Goal: Information Seeking & Learning: Learn about a topic

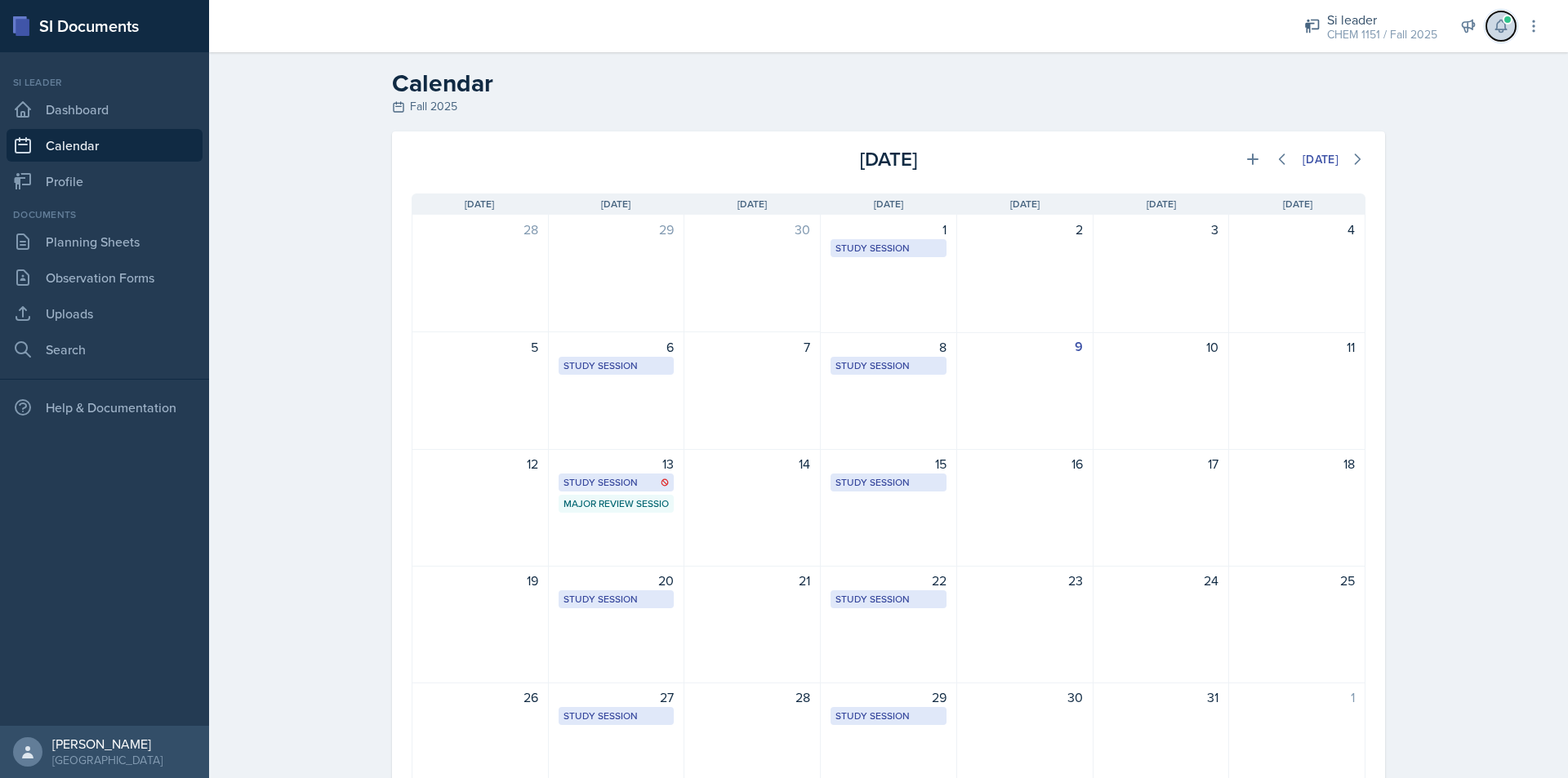
click at [1513, 16] on button at bounding box center [1501, 25] width 30 height 30
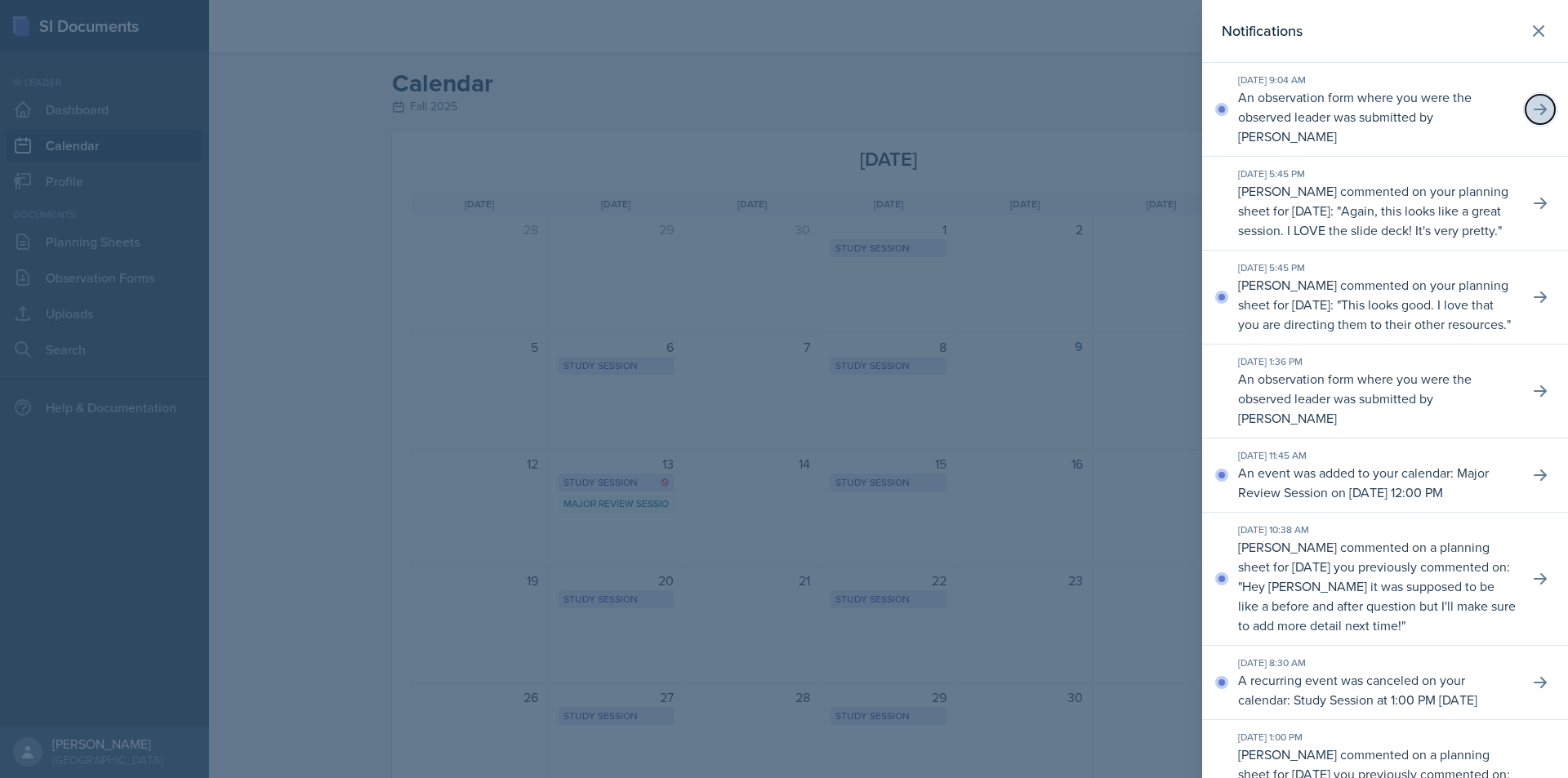
click at [1530, 100] on button at bounding box center [1540, 109] width 30 height 30
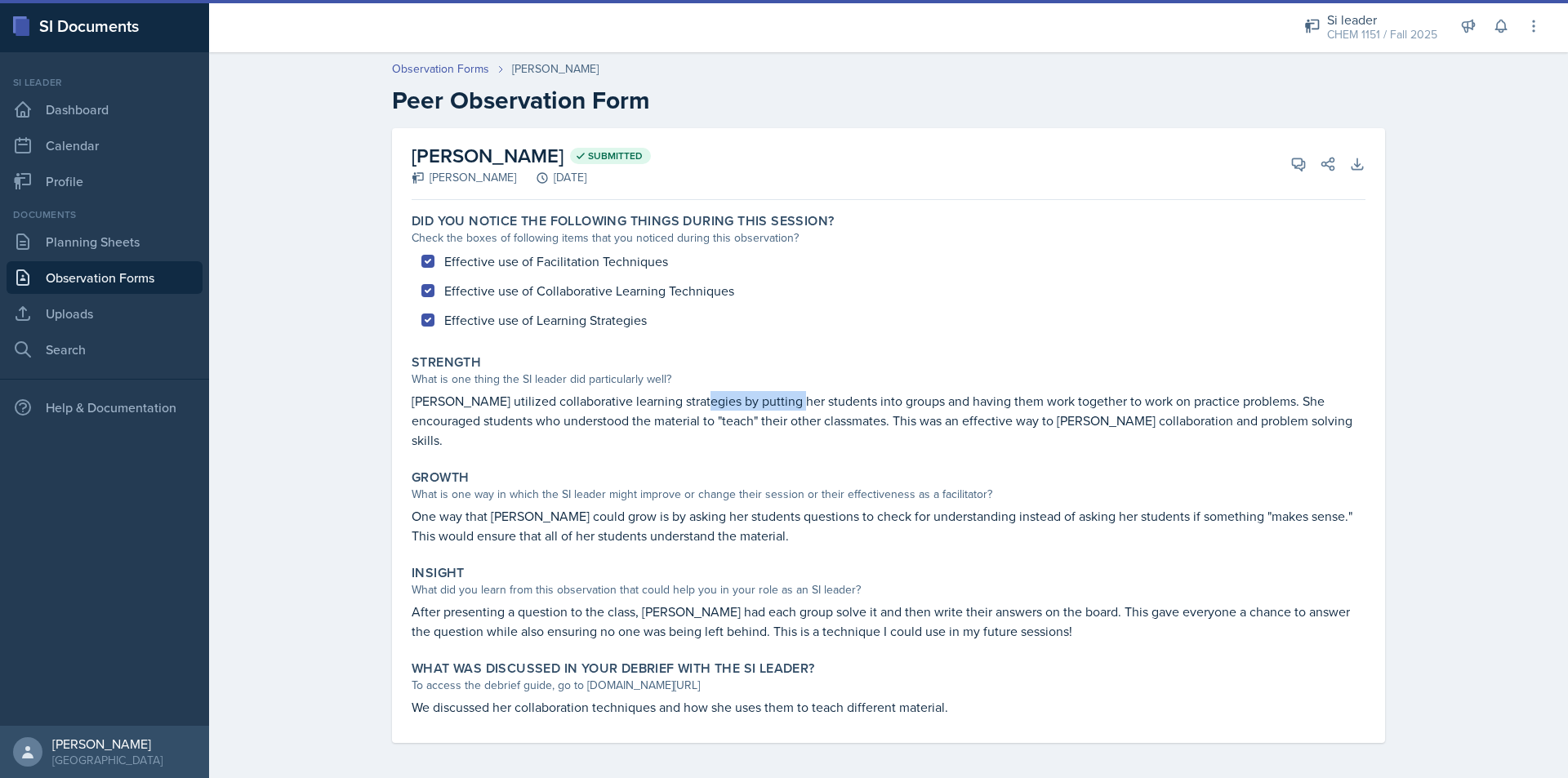
drag, startPoint x: 765, startPoint y: 392, endPoint x: 776, endPoint y: 392, distance: 11.0
click at [776, 392] on p "[PERSON_NAME] utilized collaborative learning strategies by putting her student…" at bounding box center [888, 420] width 954 height 59
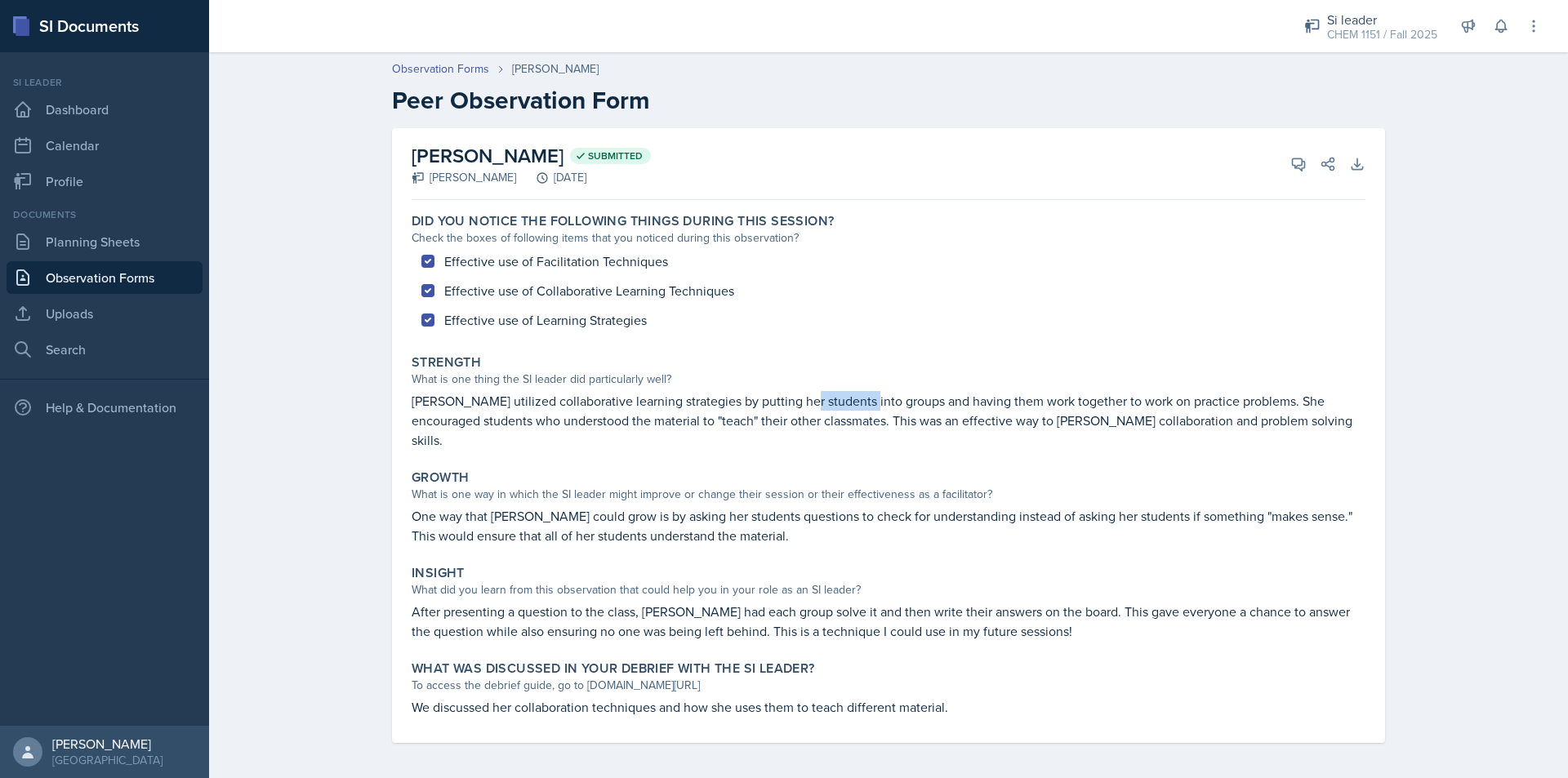
drag, startPoint x: 814, startPoint y: 392, endPoint x: 876, endPoint y: 392, distance: 62.0
click at [868, 392] on p "[PERSON_NAME] utilized collaborative learning strategies by putting her student…" at bounding box center [888, 420] width 954 height 59
click at [876, 392] on p "[PERSON_NAME] utilized collaborative learning strategies by putting her student…" at bounding box center [888, 420] width 954 height 59
drag, startPoint x: 887, startPoint y: 391, endPoint x: 939, endPoint y: 391, distance: 52.0
click at [938, 391] on p "[PERSON_NAME] utilized collaborative learning strategies by putting her student…" at bounding box center [888, 420] width 954 height 59
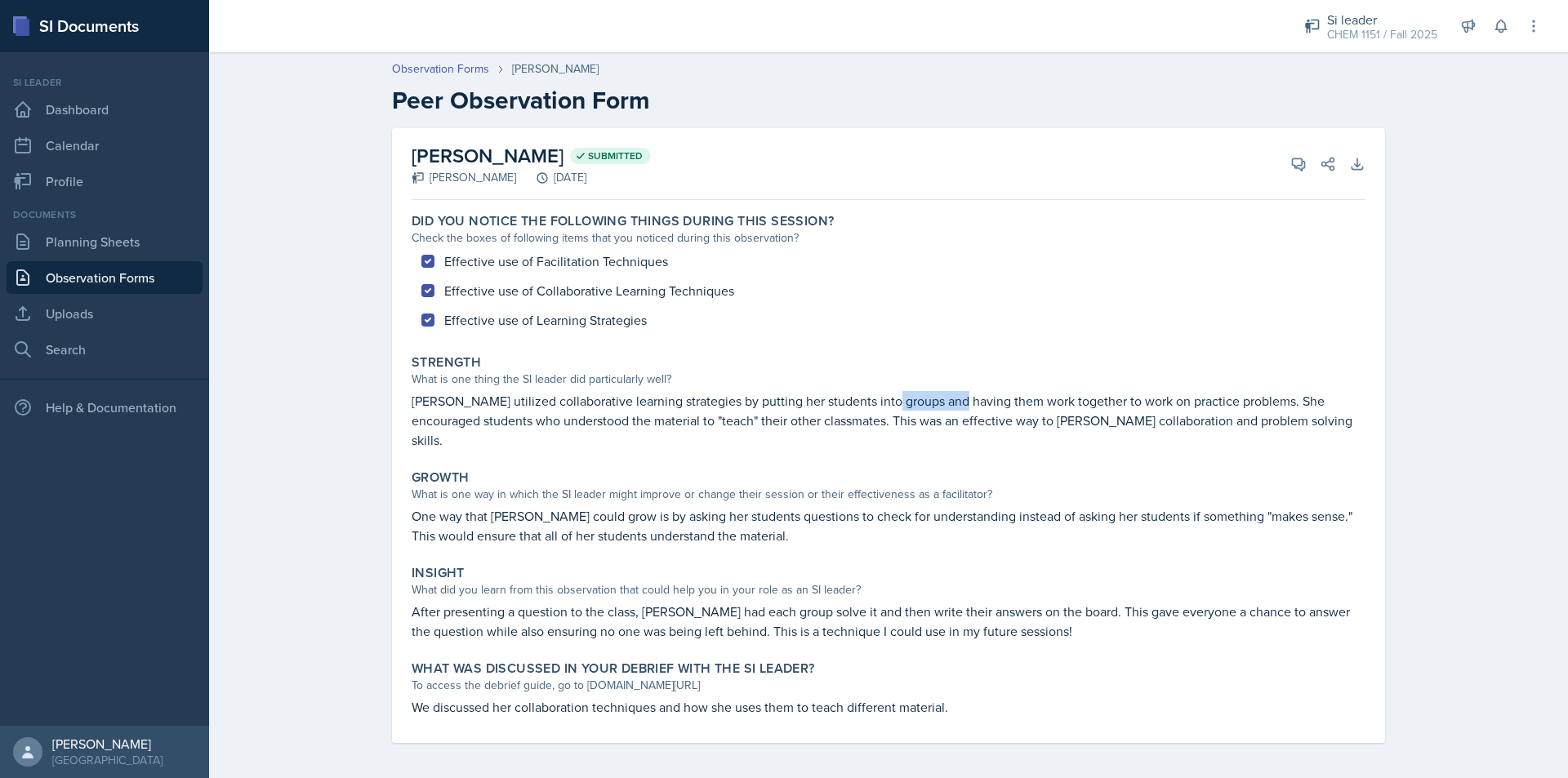
click at [939, 391] on p "[PERSON_NAME] utilized collaborative learning strategies by putting her student…" at bounding box center [888, 420] width 954 height 59
click at [794, 398] on p "[PERSON_NAME] utilized collaborative learning strategies by putting her student…" at bounding box center [888, 420] width 954 height 59
drag, startPoint x: 699, startPoint y: 408, endPoint x: 759, endPoint y: 408, distance: 60.0
click at [752, 408] on p "[PERSON_NAME] utilized collaborative learning strategies by putting her student…" at bounding box center [888, 420] width 954 height 59
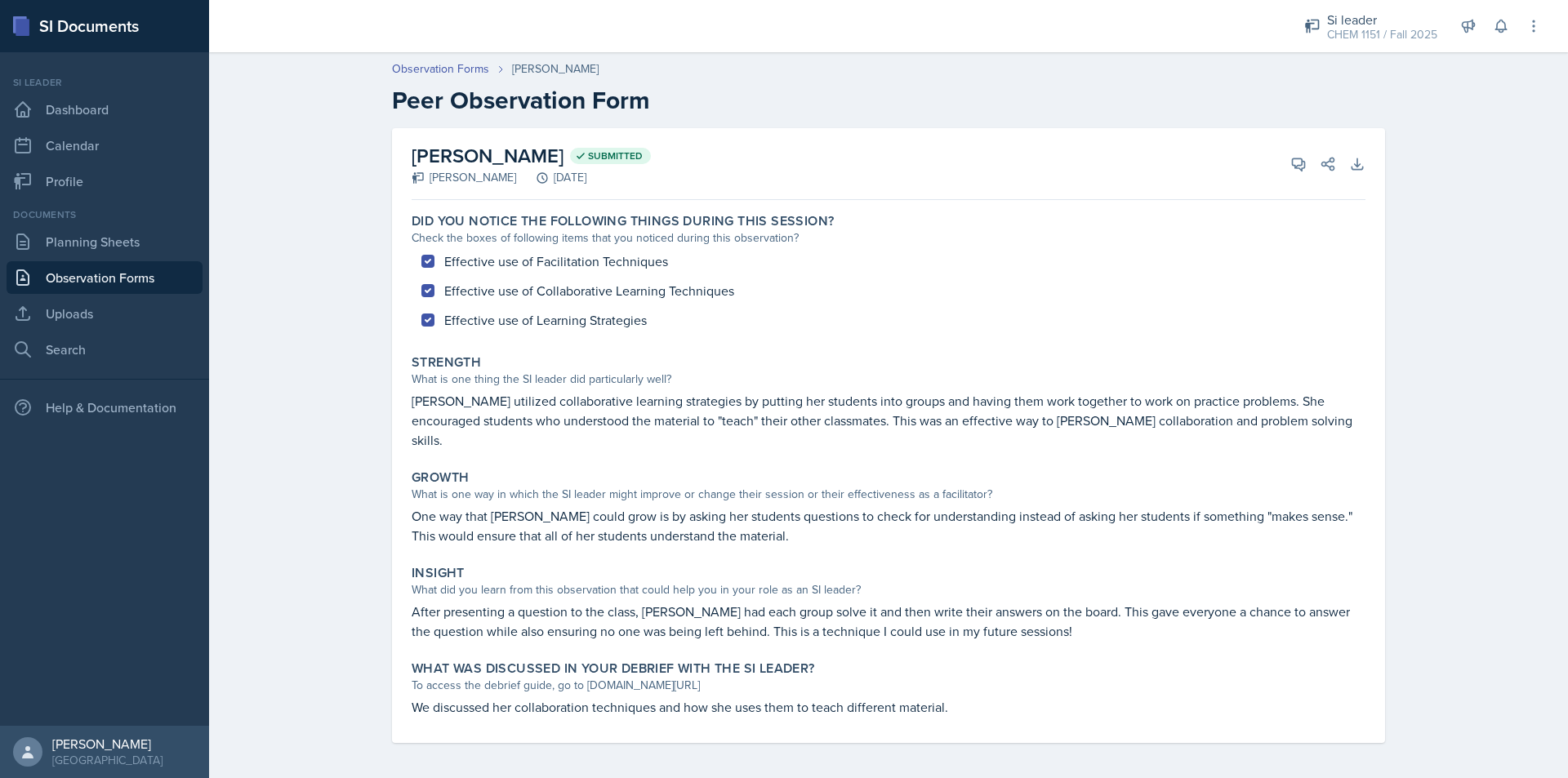
click at [759, 408] on p "[PERSON_NAME] utilized collaborative learning strategies by putting her student…" at bounding box center [888, 420] width 954 height 59
click at [790, 410] on p "[PERSON_NAME] utilized collaborative learning strategies by putting her student…" at bounding box center [888, 420] width 954 height 59
click at [795, 411] on p "[PERSON_NAME] utilized collaborative learning strategies by putting her student…" at bounding box center [888, 420] width 954 height 59
drag, startPoint x: 826, startPoint y: 411, endPoint x: 844, endPoint y: 411, distance: 18.0
click at [843, 411] on p "[PERSON_NAME] utilized collaborative learning strategies by putting her student…" at bounding box center [888, 420] width 954 height 59
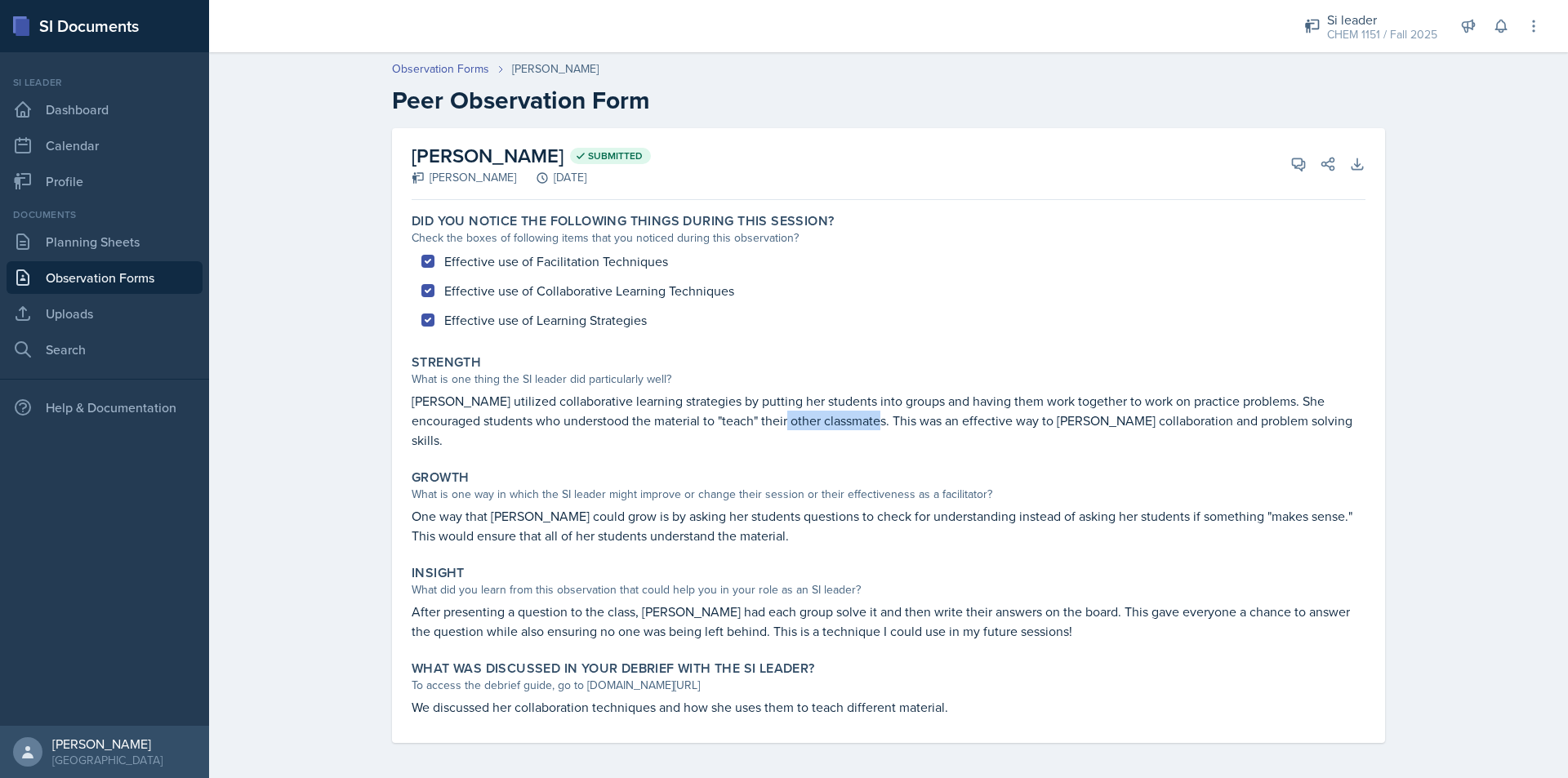
click at [844, 411] on p "[PERSON_NAME] utilized collaborative learning strategies by putting her student…" at bounding box center [888, 420] width 954 height 59
drag, startPoint x: 846, startPoint y: 411, endPoint x: 906, endPoint y: 412, distance: 60.0
click at [903, 412] on p "[PERSON_NAME] utilized collaborative learning strategies by putting her student…" at bounding box center [888, 420] width 954 height 59
click at [906, 413] on p "[PERSON_NAME] utilized collaborative learning strategies by putting her student…" at bounding box center [888, 420] width 954 height 59
click at [755, 506] on p "One way that [PERSON_NAME] could grow is by asking her students questions to ch…" at bounding box center [888, 526] width 954 height 39
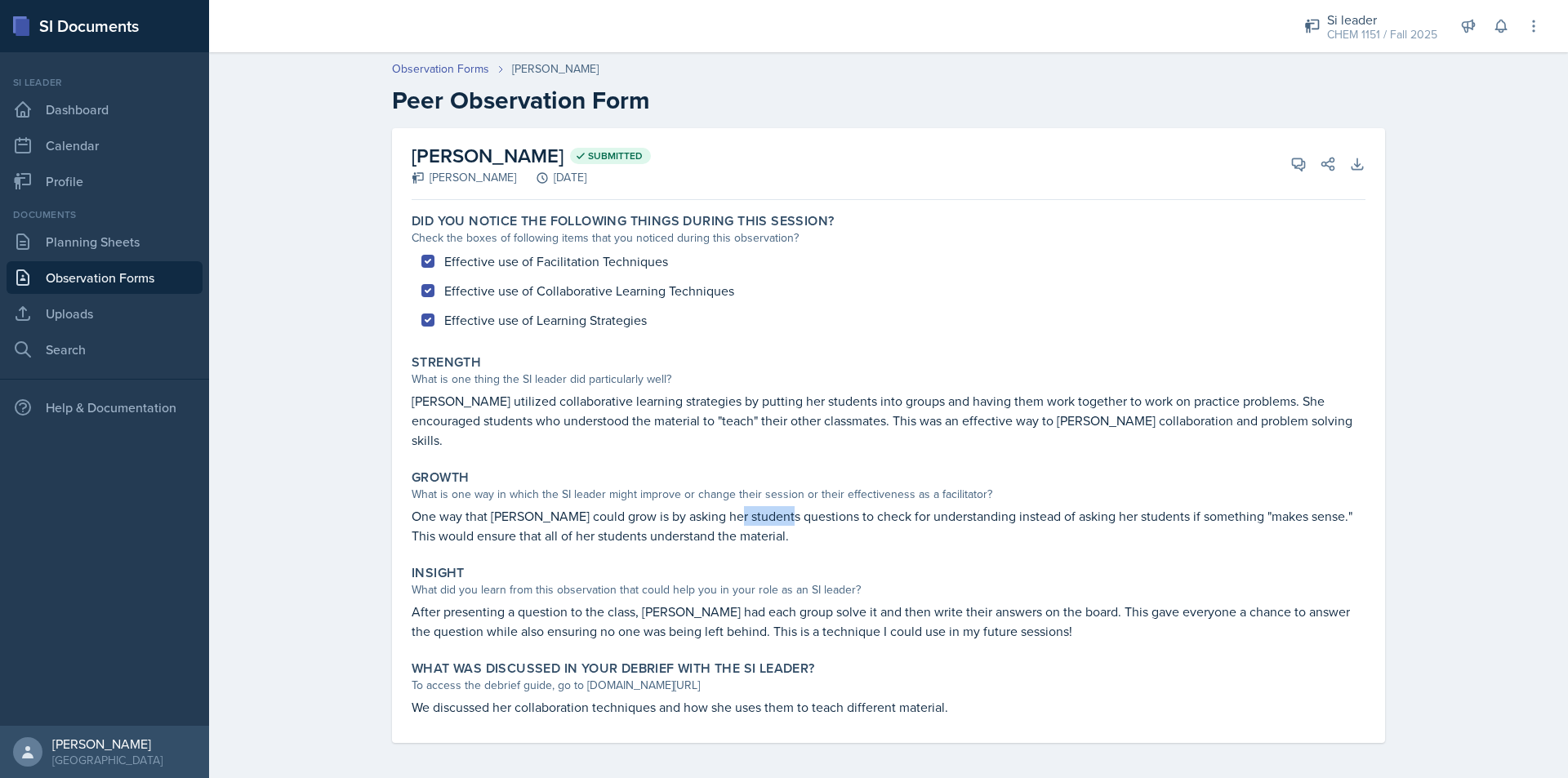
drag, startPoint x: 716, startPoint y: 491, endPoint x: 773, endPoint y: 491, distance: 57.0
click at [773, 506] on p "One way that [PERSON_NAME] could grow is by asking her students questions to ch…" at bounding box center [888, 526] width 954 height 39
drag, startPoint x: 773, startPoint y: 491, endPoint x: 824, endPoint y: 491, distance: 51.0
click at [822, 506] on p "One way that [PERSON_NAME] could grow is by asking her students questions to ch…" at bounding box center [888, 526] width 954 height 39
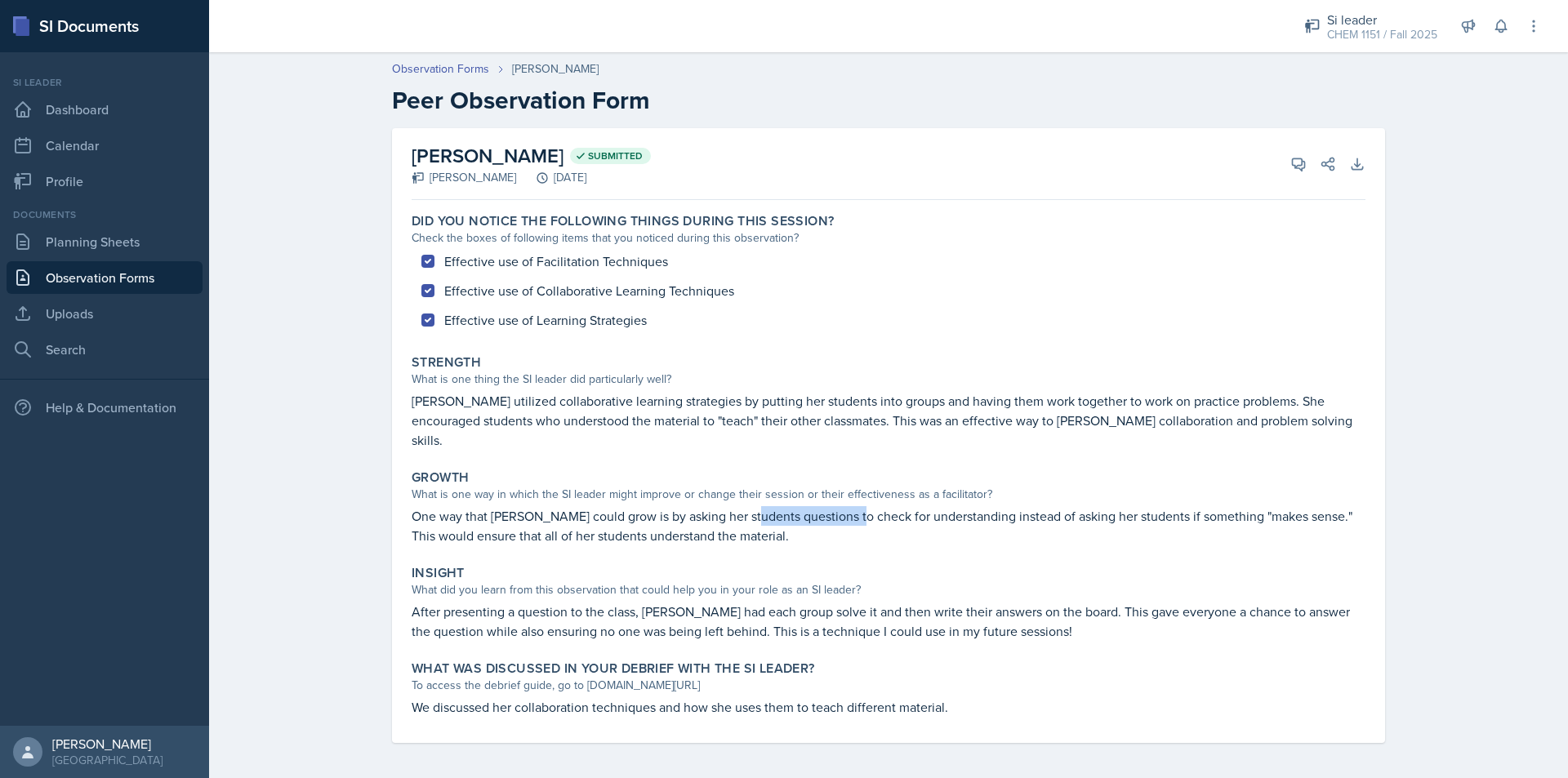
click at [827, 506] on p "One way that [PERSON_NAME] could grow is by asking her students questions to ch…" at bounding box center [888, 526] width 954 height 39
drag, startPoint x: 827, startPoint y: 491, endPoint x: 884, endPoint y: 491, distance: 57.0
click at [881, 506] on p "One way that [PERSON_NAME] could grow is by asking her students questions to ch…" at bounding box center [888, 526] width 954 height 39
click at [888, 506] on p "One way that [PERSON_NAME] could grow is by asking her students questions to ch…" at bounding box center [888, 526] width 954 height 39
click at [935, 506] on p "One way that [PERSON_NAME] could grow is by asking her students questions to ch…" at bounding box center [888, 526] width 954 height 39
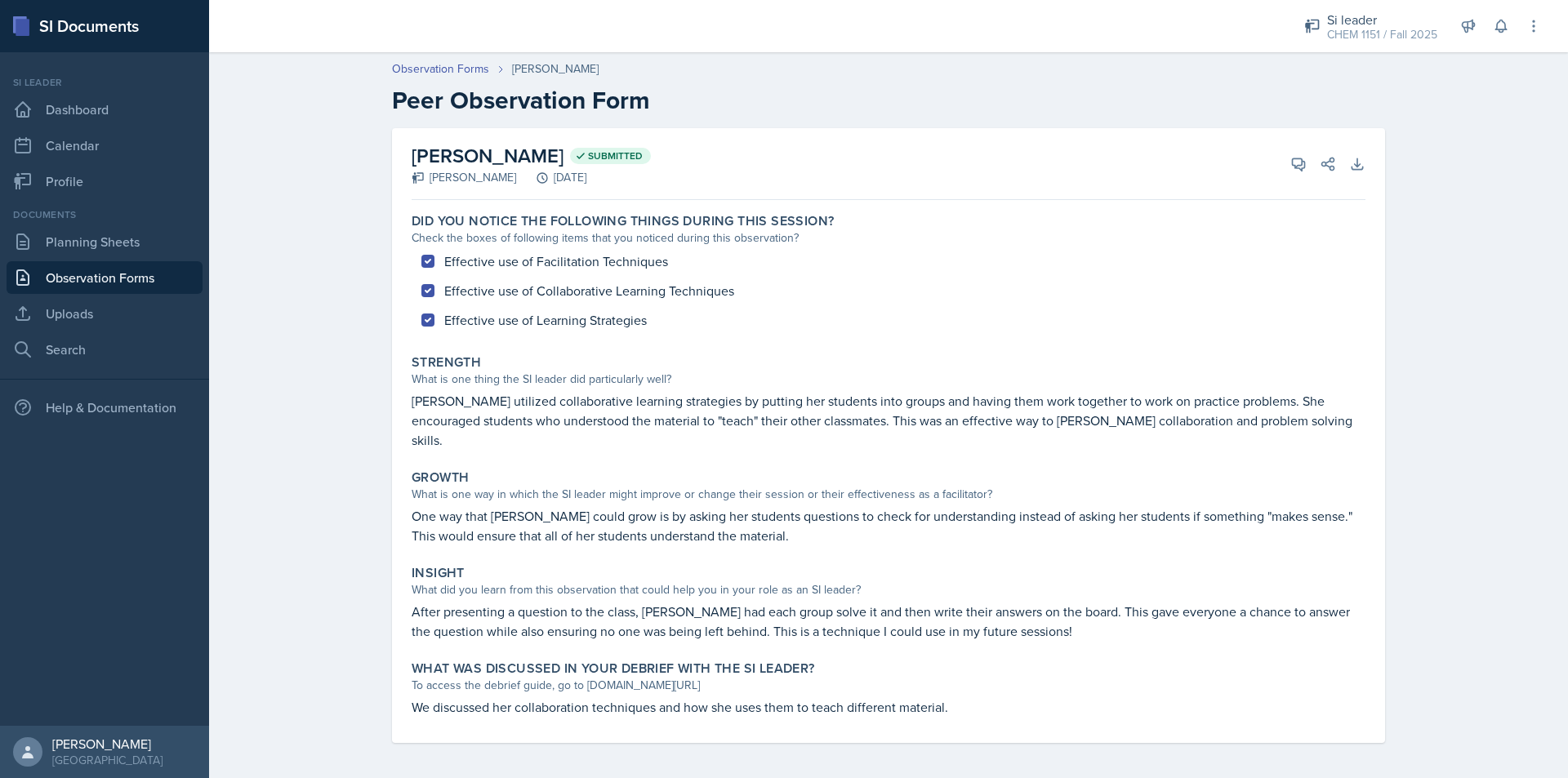
click at [942, 506] on p "One way that [PERSON_NAME] could grow is by asking her students questions to ch…" at bounding box center [888, 526] width 954 height 39
drag, startPoint x: 942, startPoint y: 491, endPoint x: 976, endPoint y: 491, distance: 34.0
click at [976, 506] on p "One way that [PERSON_NAME] could grow is by asking her students questions to ch…" at bounding box center [888, 526] width 954 height 39
click at [976, 506] on p "One way that [PERSON_NAME] could grow is by asking her students questions to ch…" at bounding box center [888, 526] width 954 height 39
drag, startPoint x: 911, startPoint y: 491, endPoint x: 951, endPoint y: 491, distance: 40.0
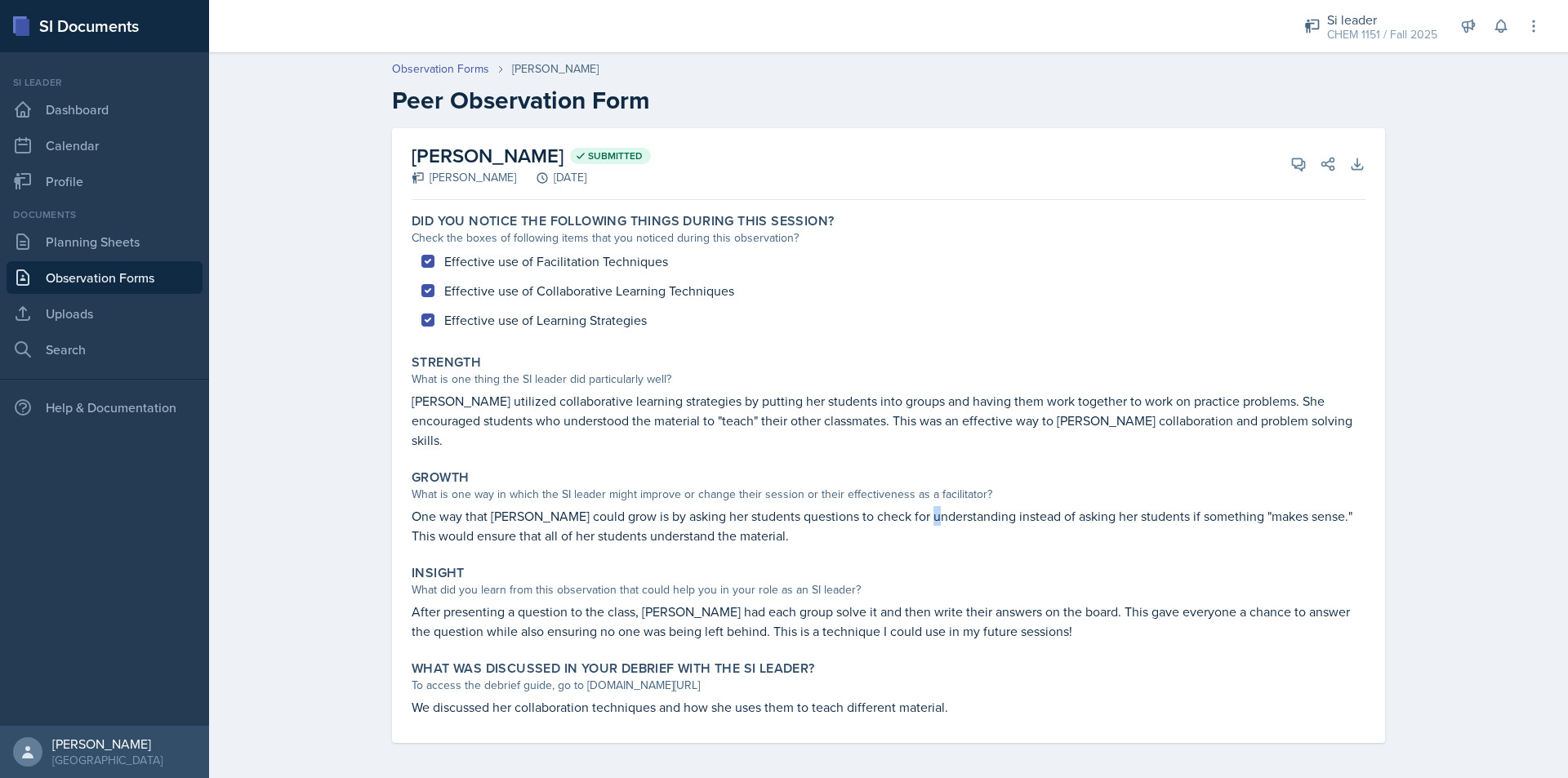
click at [937, 506] on p "One way that [PERSON_NAME] could grow is by asking her students questions to ch…" at bounding box center [888, 526] width 954 height 39
click at [951, 506] on p "One way that [PERSON_NAME] could grow is by asking her students questions to ch…" at bounding box center [888, 526] width 954 height 39
drag, startPoint x: 865, startPoint y: 491, endPoint x: 921, endPoint y: 491, distance: 56.0
click at [908, 506] on p "One way that [PERSON_NAME] could grow is by asking her students questions to ch…" at bounding box center [888, 526] width 954 height 39
click at [923, 506] on p "One way that [PERSON_NAME] could grow is by asking her students questions to ch…" at bounding box center [888, 526] width 954 height 39
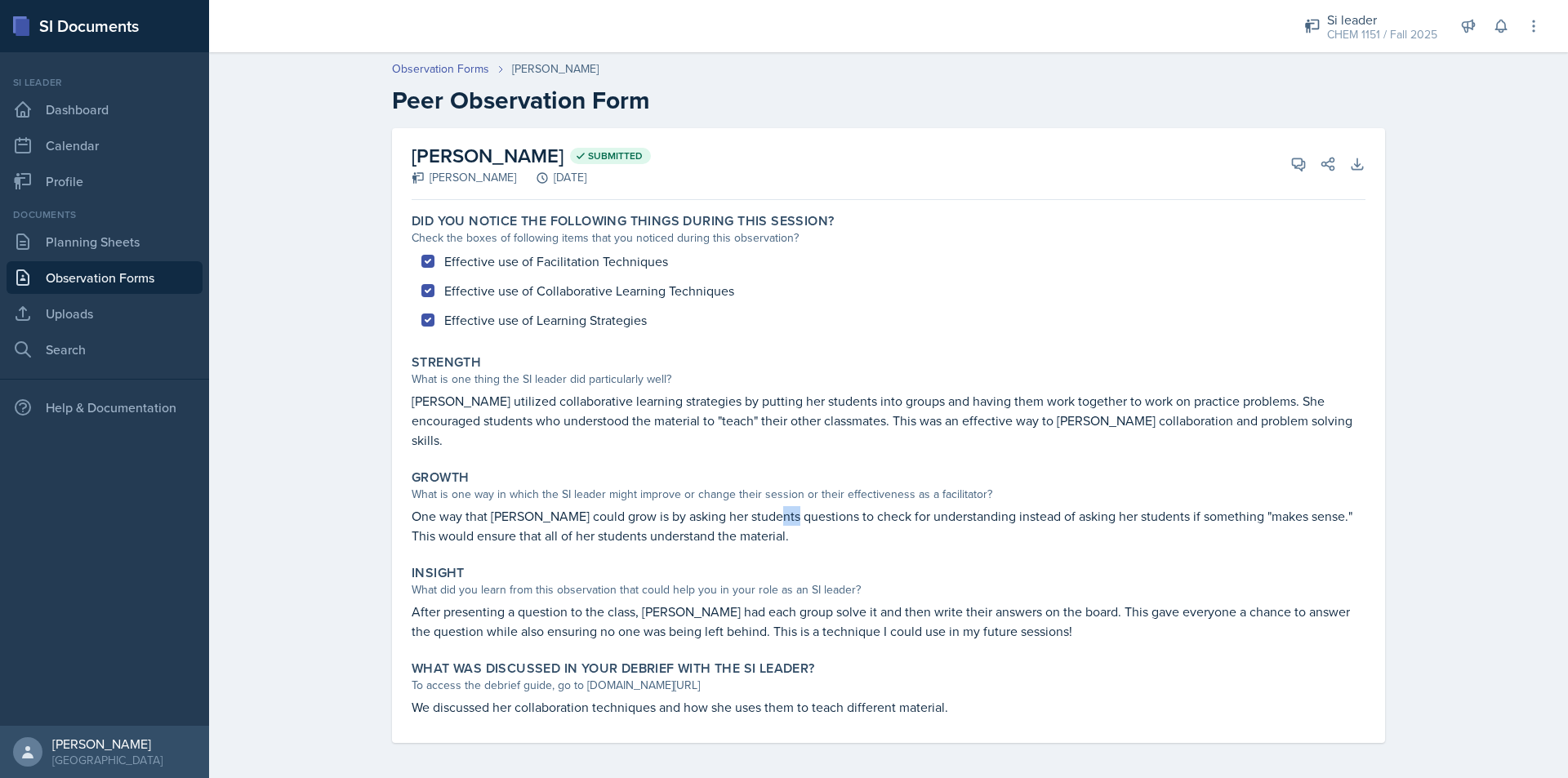
drag, startPoint x: 769, startPoint y: 497, endPoint x: 819, endPoint y: 496, distance: 50.0
click at [810, 506] on p "One way that [PERSON_NAME] could grow is by asking her students questions to ch…" at bounding box center [888, 526] width 954 height 39
click at [819, 506] on p "One way that [PERSON_NAME] could grow is by asking her students questions to ch…" at bounding box center [888, 526] width 954 height 39
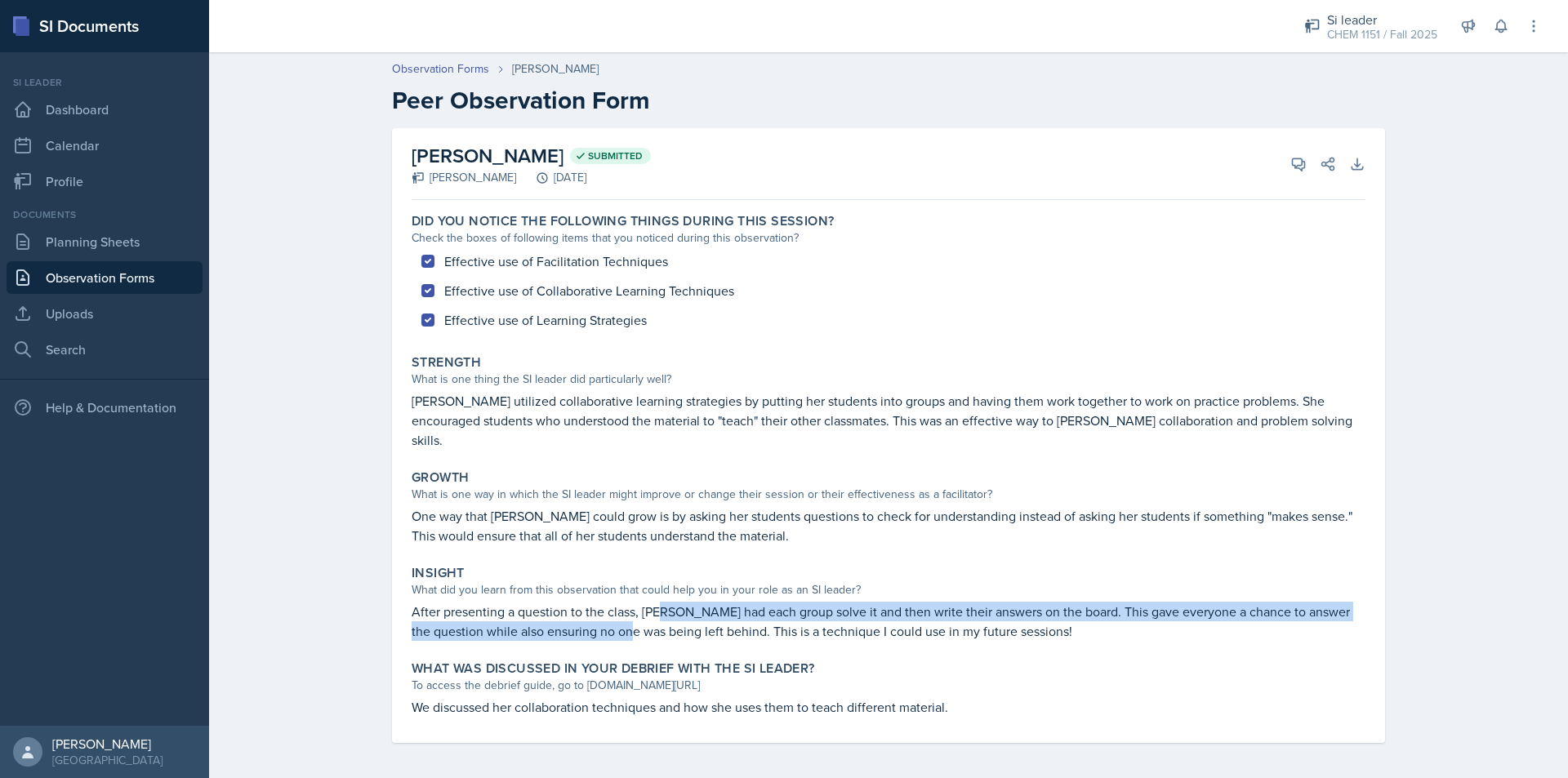
click at [659, 601] on p "After presenting a question to the class, [PERSON_NAME] had each group solve it…" at bounding box center [888, 621] width 954 height 39
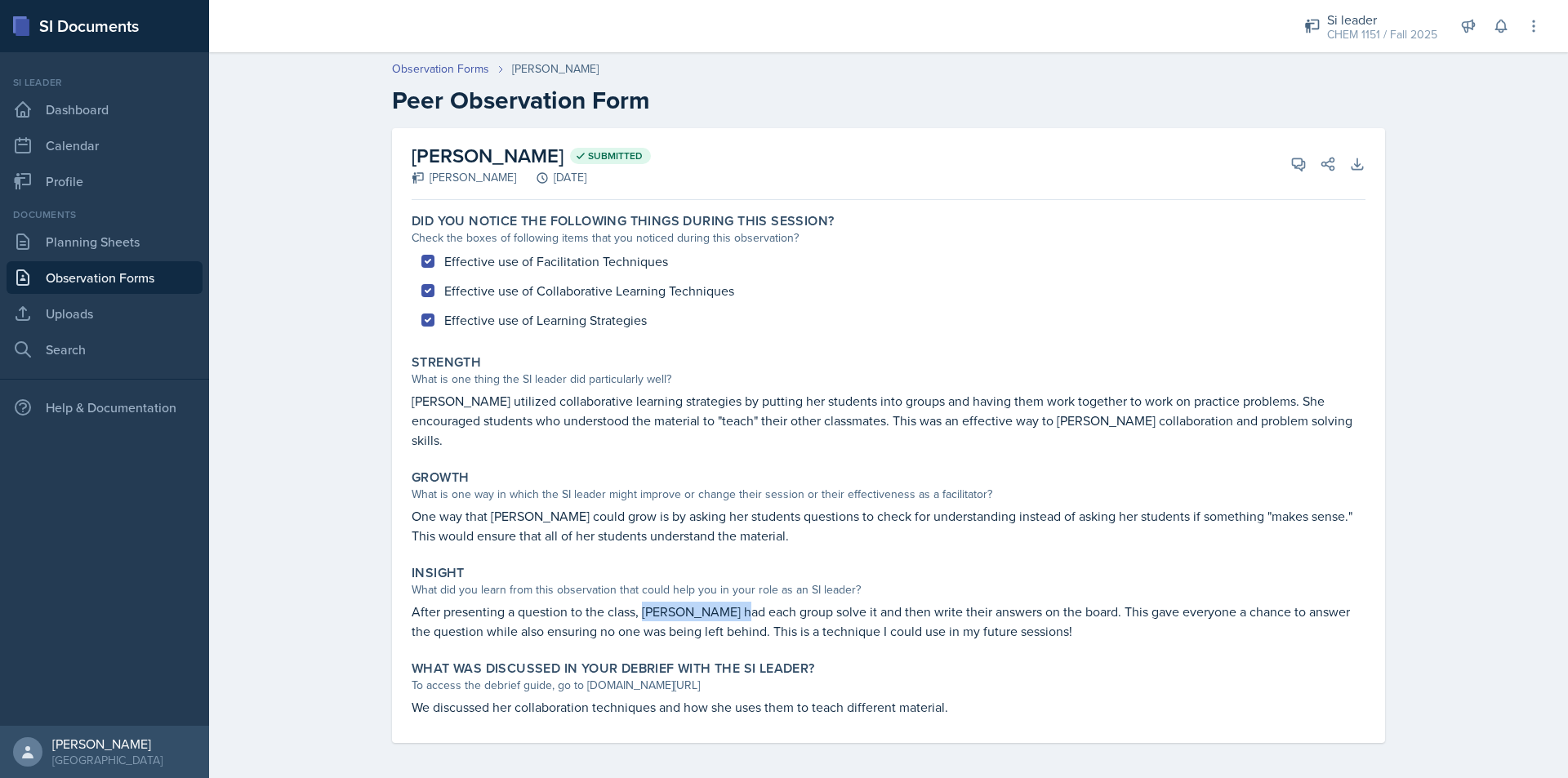
drag, startPoint x: 659, startPoint y: 599, endPoint x: 712, endPoint y: 599, distance: 53.0
click at [711, 601] on p "After presenting a question to the class, [PERSON_NAME] had each group solve it…" at bounding box center [888, 621] width 954 height 39
click at [712, 601] on p "After presenting a question to the class, [PERSON_NAME] had each group solve it…" at bounding box center [888, 621] width 954 height 39
drag, startPoint x: 801, startPoint y: 599, endPoint x: 819, endPoint y: 599, distance: 18.0
click at [814, 601] on p "After presenting a question to the class, [PERSON_NAME] had each group solve it…" at bounding box center [888, 621] width 954 height 39
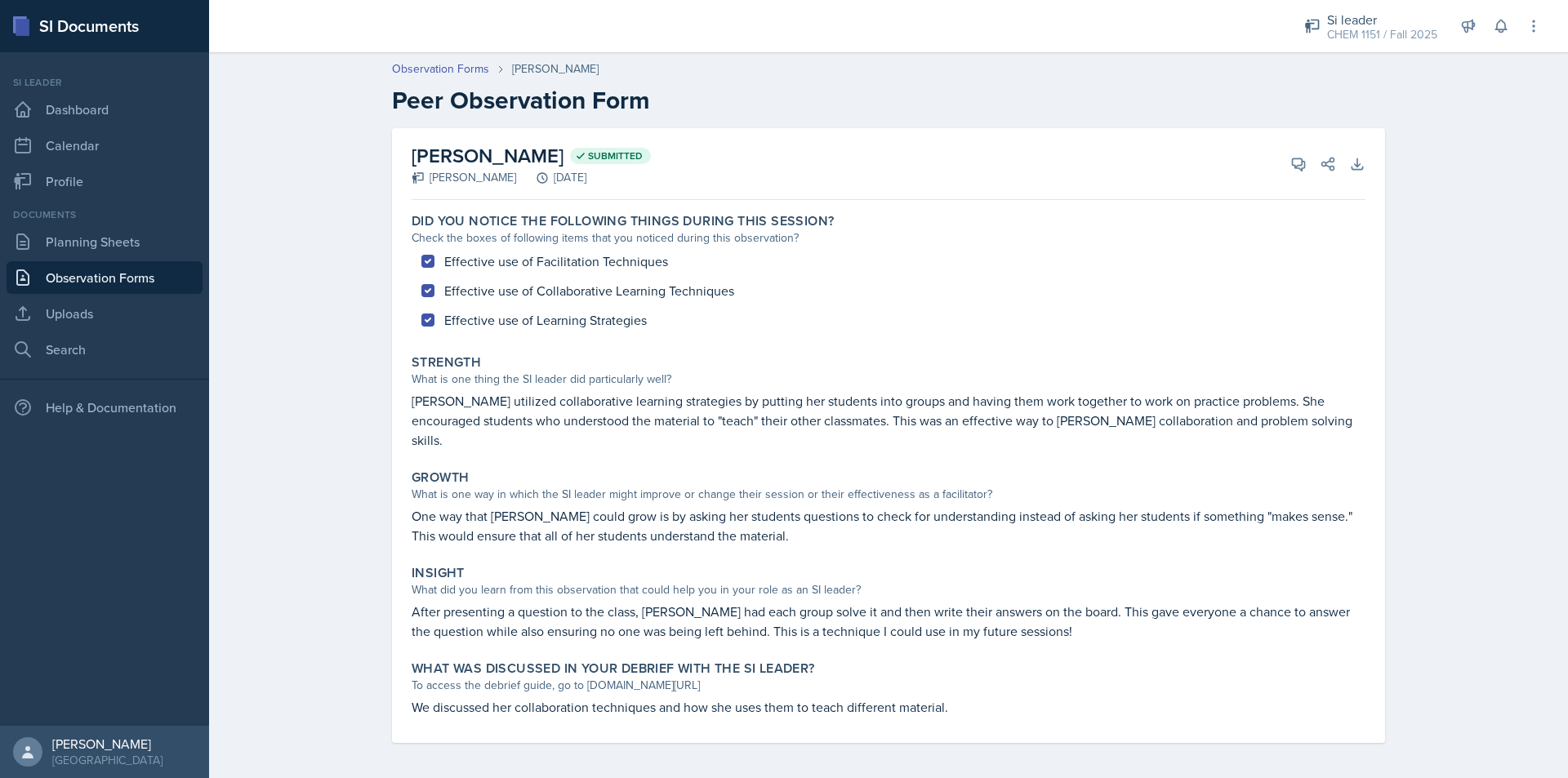
click at [834, 601] on p "After presenting a question to the class, [PERSON_NAME] had each group solve it…" at bounding box center [888, 621] width 954 height 39
drag, startPoint x: 880, startPoint y: 599, endPoint x: 956, endPoint y: 598, distance: 76.0
click at [945, 601] on p "After presenting a question to the class, [PERSON_NAME] had each group solve it…" at bounding box center [888, 621] width 954 height 39
click at [956, 601] on p "After presenting a question to the class, [PERSON_NAME] had each group solve it…" at bounding box center [888, 621] width 954 height 39
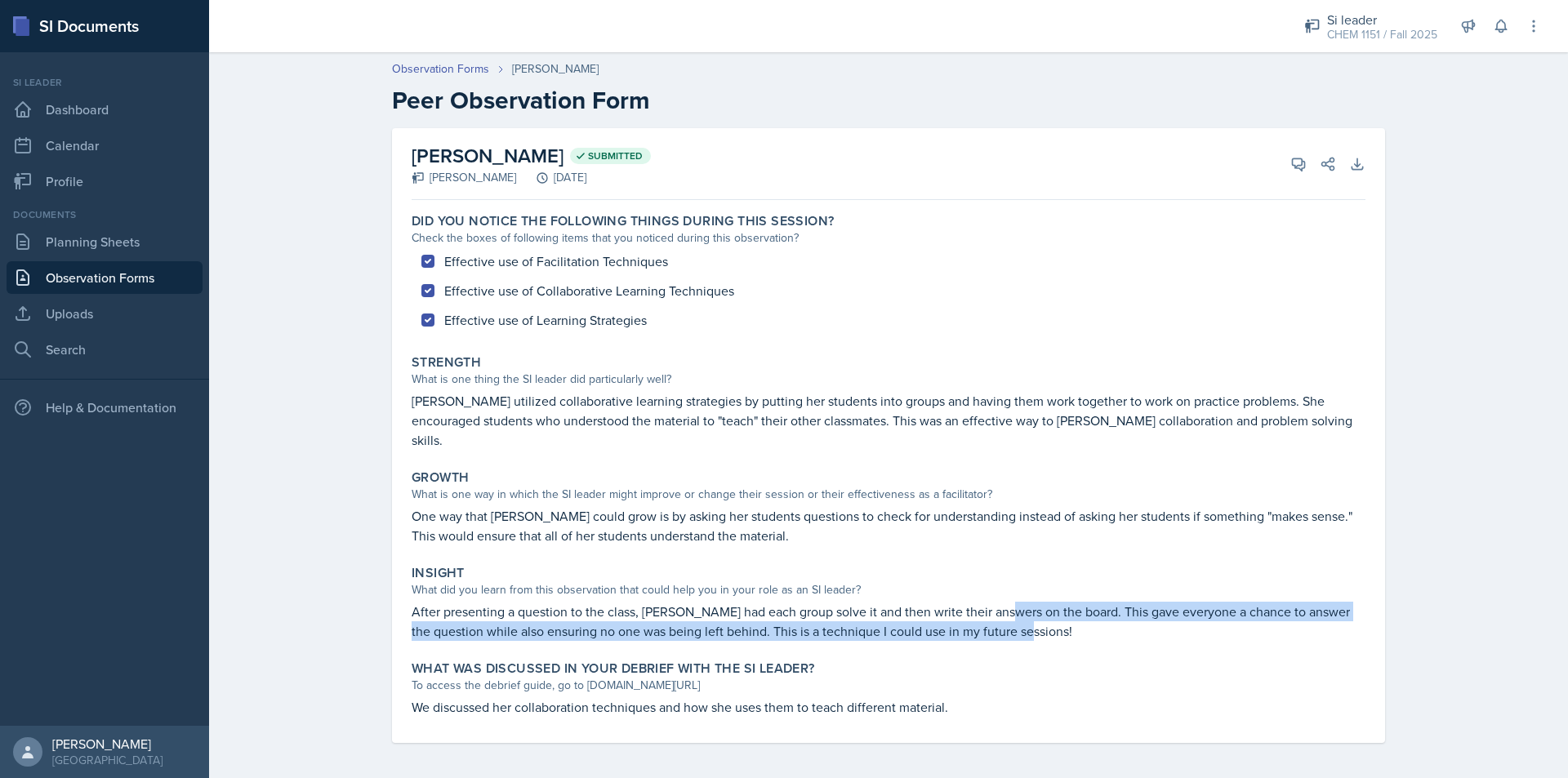
drag, startPoint x: 1029, startPoint y: 600, endPoint x: 1064, endPoint y: 603, distance: 35.1
click at [1064, 603] on p "After presenting a question to the class, [PERSON_NAME] had each group solve it…" at bounding box center [888, 621] width 954 height 39
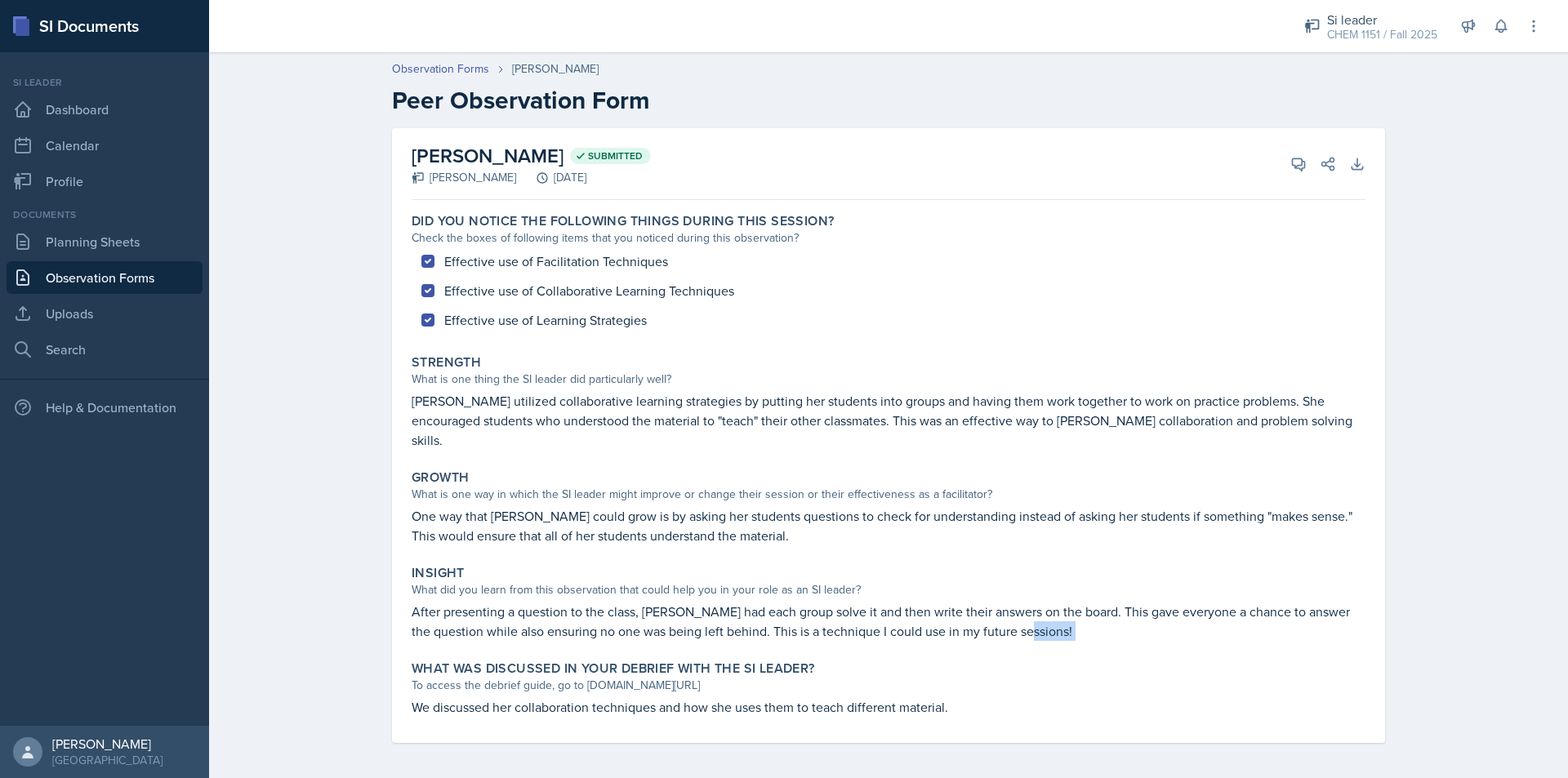
drag, startPoint x: 1064, startPoint y: 603, endPoint x: 1026, endPoint y: 616, distance: 40.2
click at [1026, 616] on p "After presenting a question to the class, [PERSON_NAME] had each group solve it…" at bounding box center [888, 621] width 954 height 39
drag, startPoint x: 819, startPoint y: 692, endPoint x: 828, endPoint y: 692, distance: 9.0
click at [825, 697] on p "We discussed her collaboration techniques and how she uses them to teach differ…" at bounding box center [888, 707] width 954 height 20
click at [828, 697] on p "We discussed her collaboration techniques and how she uses them to teach differ…" at bounding box center [888, 707] width 954 height 20
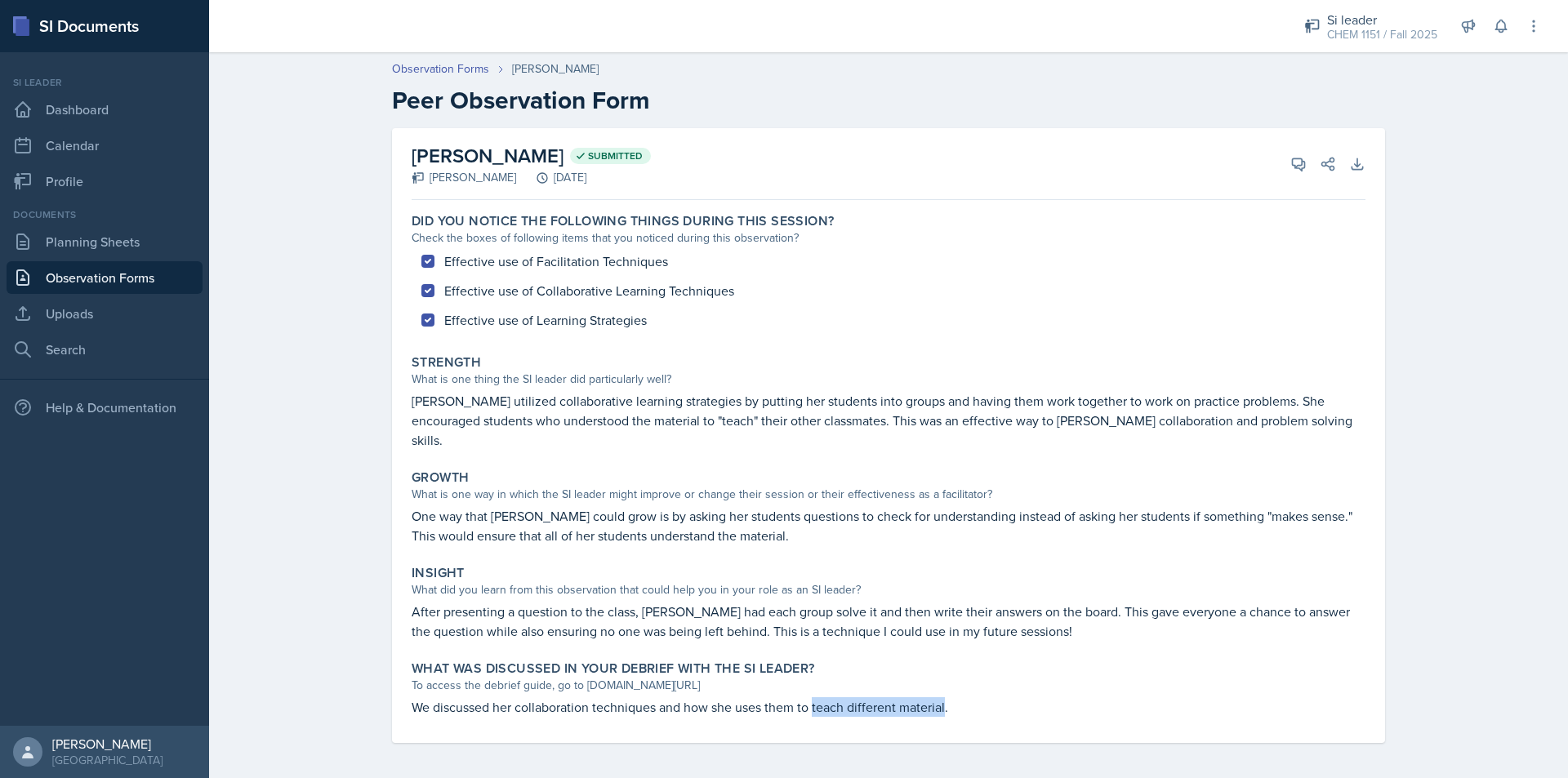
drag, startPoint x: 834, startPoint y: 692, endPoint x: 918, endPoint y: 692, distance: 84.0
click at [918, 697] on p "We discussed her collaboration techniques and how she uses them to teach differ…" at bounding box center [888, 707] width 954 height 20
click at [919, 697] on p "We discussed her collaboration techniques and how she uses them to teach differ…" at bounding box center [888, 707] width 954 height 20
click at [959, 697] on p "We discussed her collaboration techniques and how she uses them to teach differ…" at bounding box center [888, 707] width 954 height 20
drag, startPoint x: 805, startPoint y: 708, endPoint x: 835, endPoint y: 707, distance: 30.0
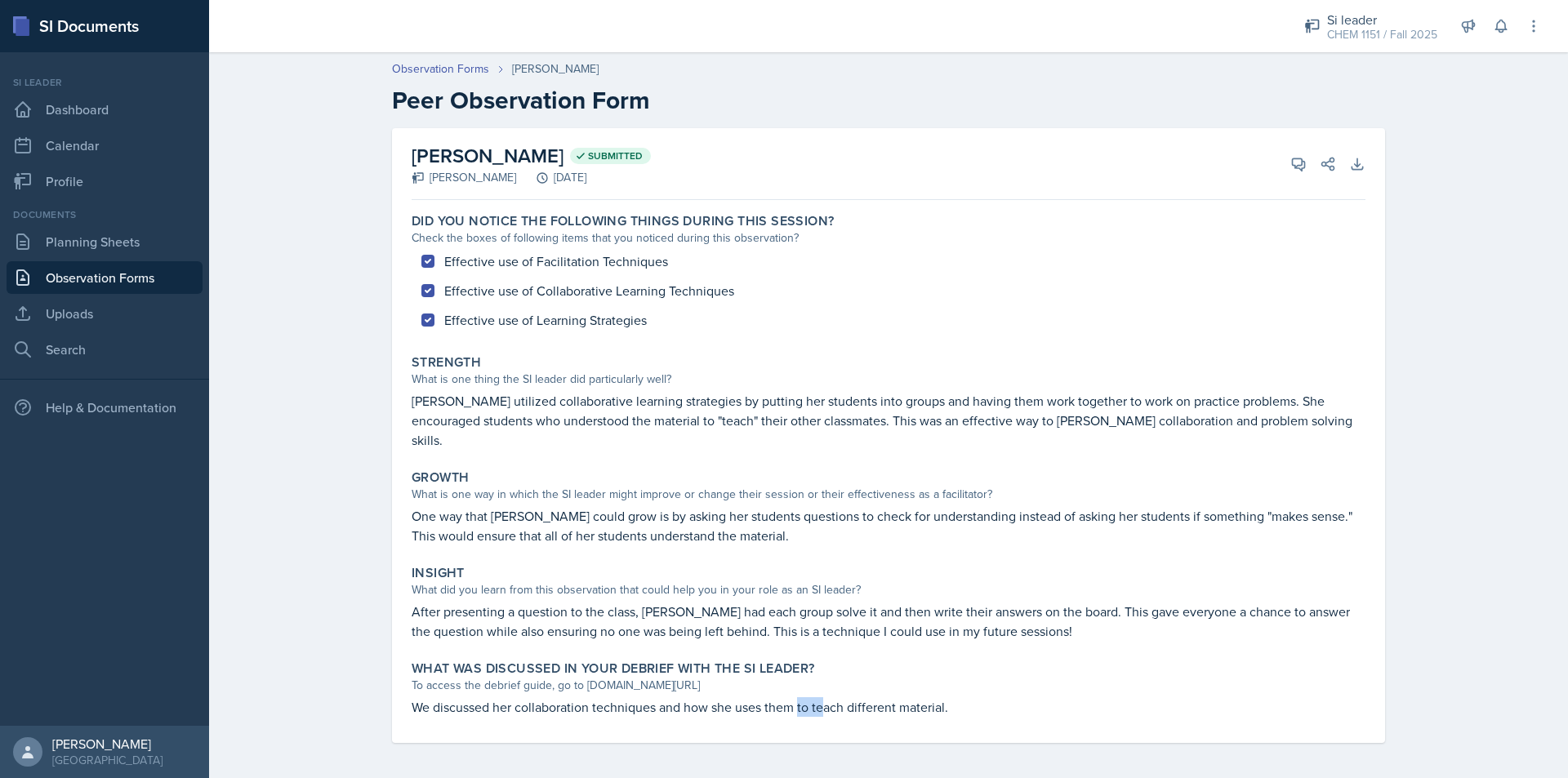
click at [833, 707] on div "Did you notice the following things during this session? Check the boxes of fol…" at bounding box center [888, 474] width 954 height 536
click at [835, 707] on div "Did you notice the following things during this session? Check the boxes of fol…" at bounding box center [888, 474] width 954 height 536
